Goal: Browse casually

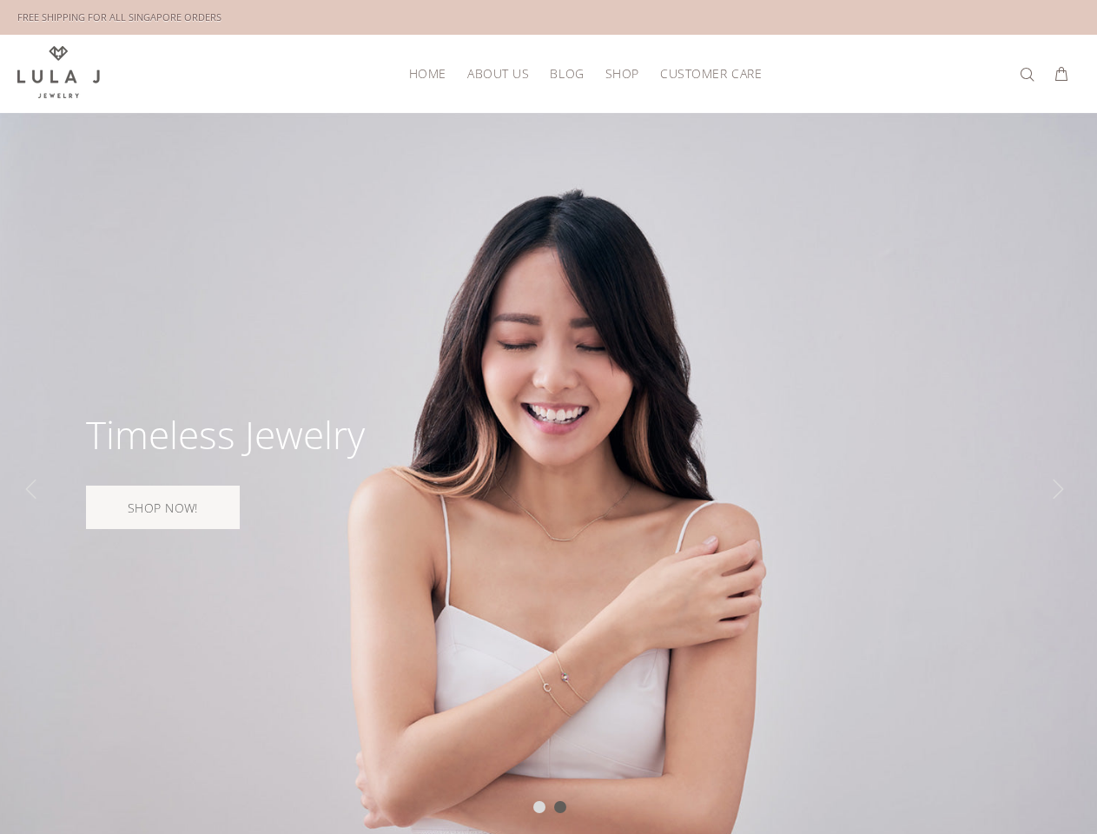
click at [548, 417] on div at bounding box center [548, 489] width 1097 height 753
click at [548, 56] on div "HOME About Us Blog Shop New Arrivals Bestsellers Necklaces Bracelets Earrings S…" at bounding box center [548, 74] width 1062 height 78
click at [622, 73] on span "Shop" at bounding box center [622, 73] width 34 height 13
click at [705, 73] on span "Customer Care" at bounding box center [711, 73] width 102 height 13
click at [548, 473] on div at bounding box center [548, 489] width 1097 height 753
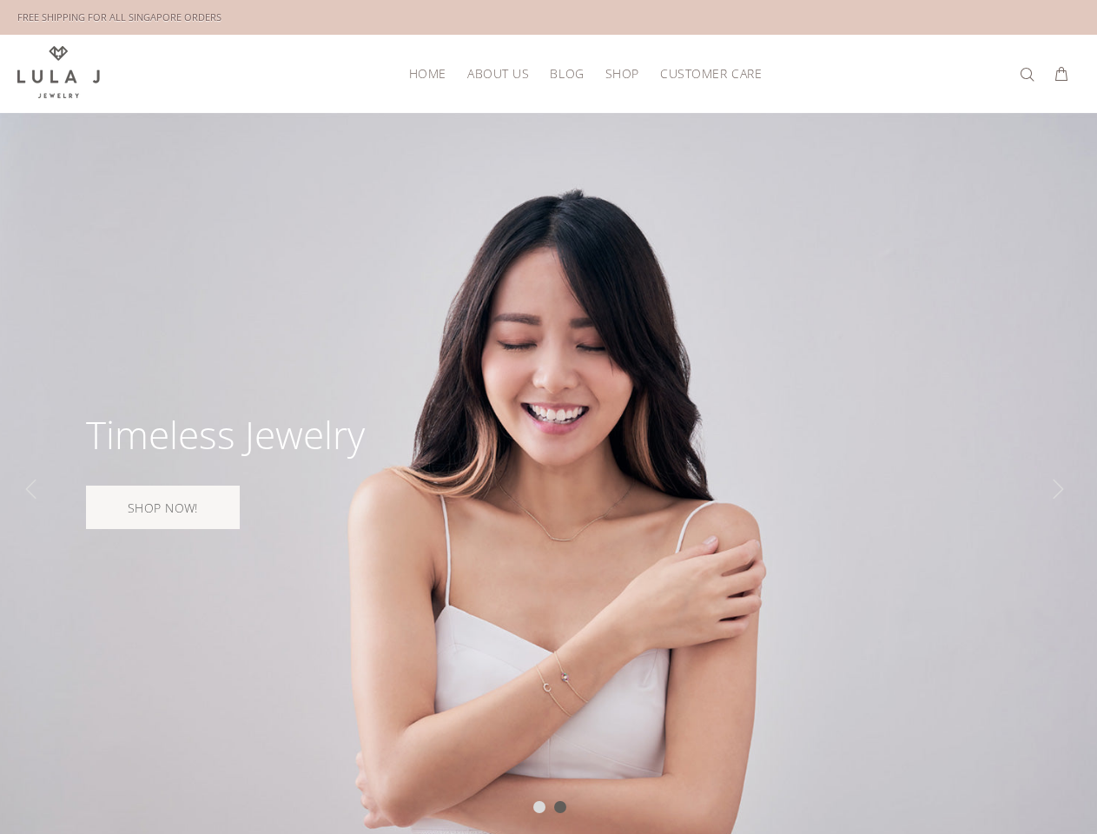
click at [539, 807] on div at bounding box center [539, 807] width 12 height 12
click at [560, 807] on div at bounding box center [560, 807] width 12 height 12
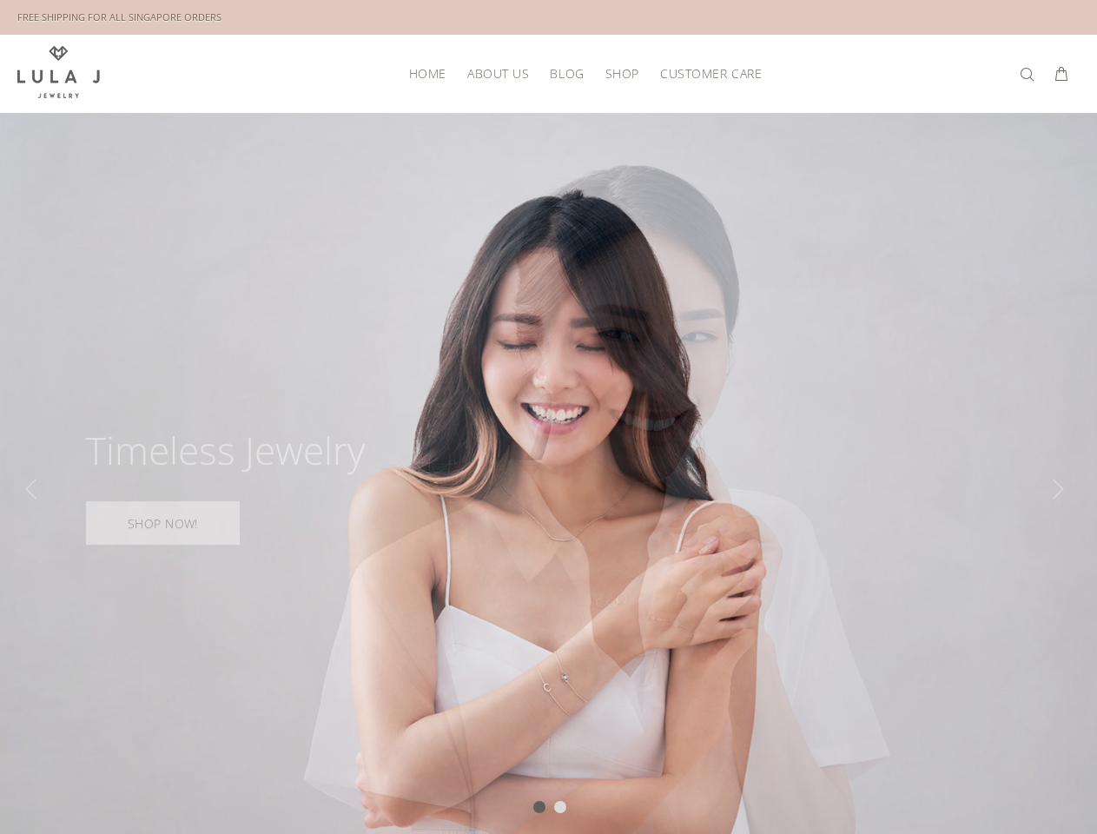
click at [35, 489] on div "Slide" at bounding box center [34, 489] width 35 height 35
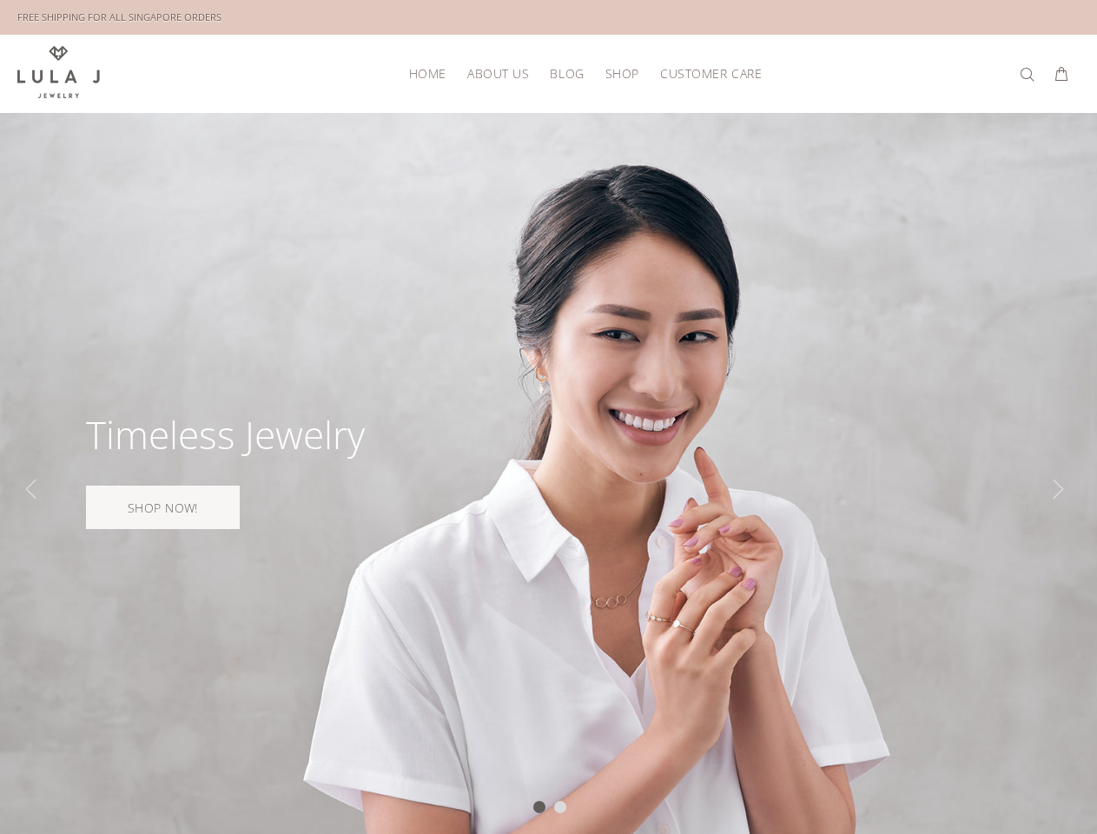
click at [1062, 489] on div "Slide" at bounding box center [1062, 489] width 35 height 35
